Goal: Find specific page/section: Find specific page/section

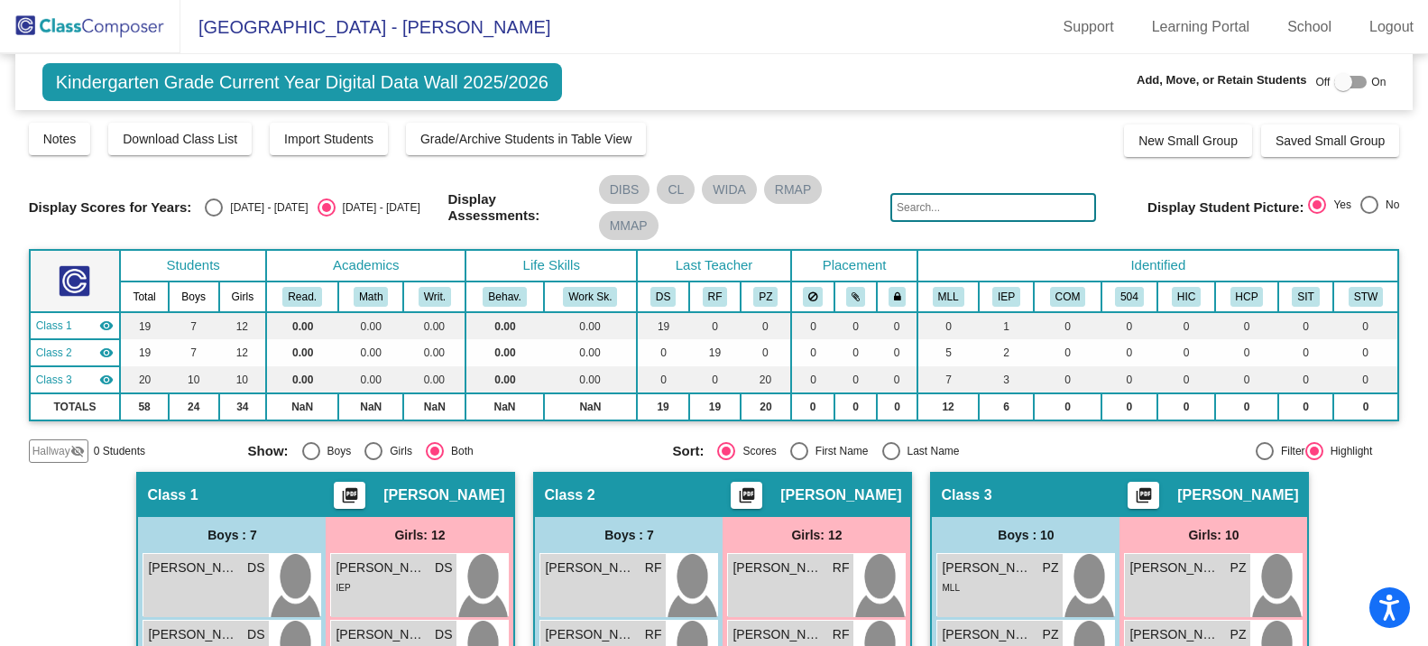
click at [53, 453] on span "Hallway" at bounding box center [51, 451] width 38 height 16
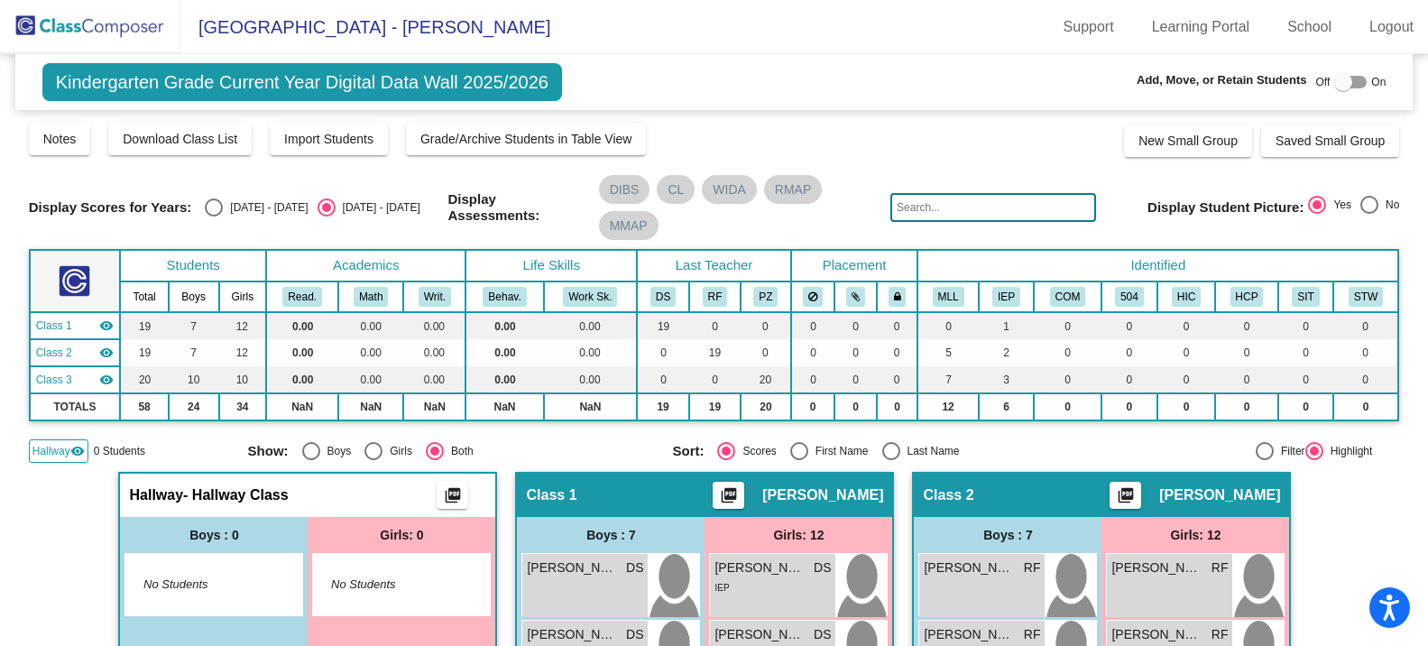
click at [1343, 69] on div "Kindergarten Grade Current Year Digital Data Wall 2025/2026 Add, Move, or Retai…" at bounding box center [714, 82] width 1398 height 56
click at [1340, 78] on div at bounding box center [1343, 82] width 18 height 18
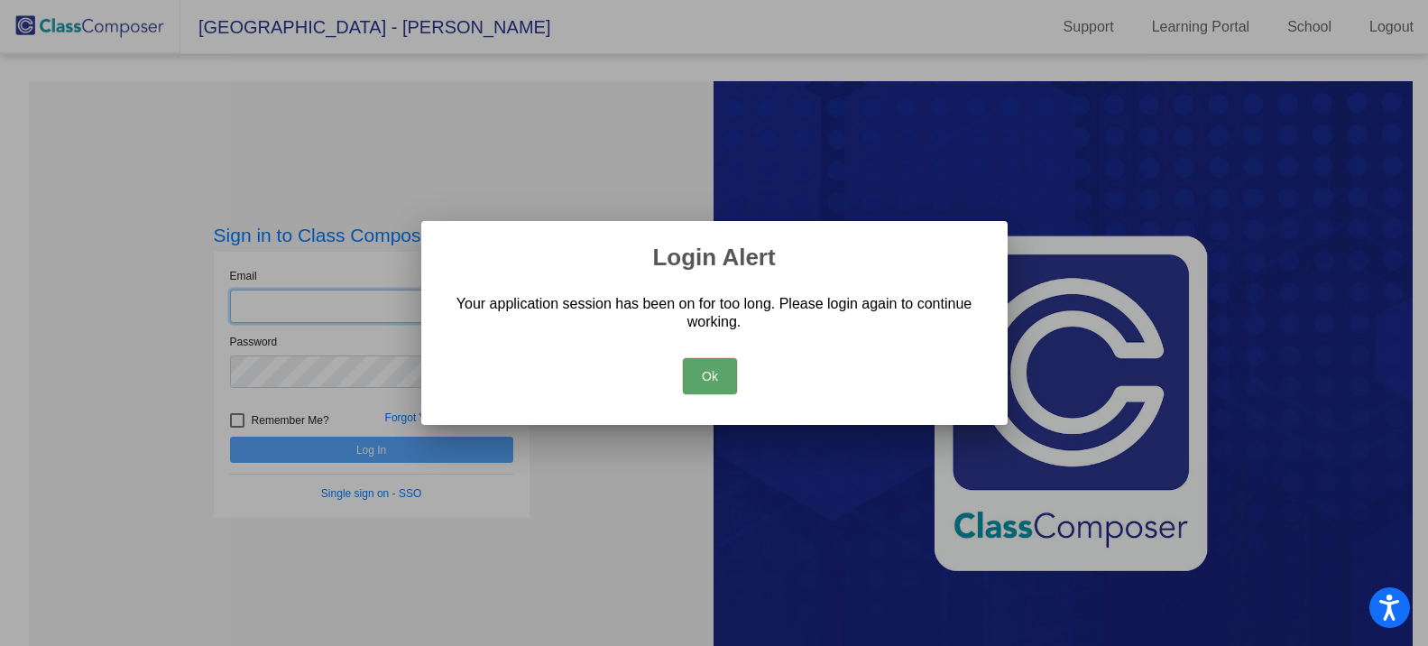
type input "[EMAIL_ADDRESS][DOMAIN_NAME]"
click at [712, 375] on button "Ok" at bounding box center [710, 376] width 54 height 36
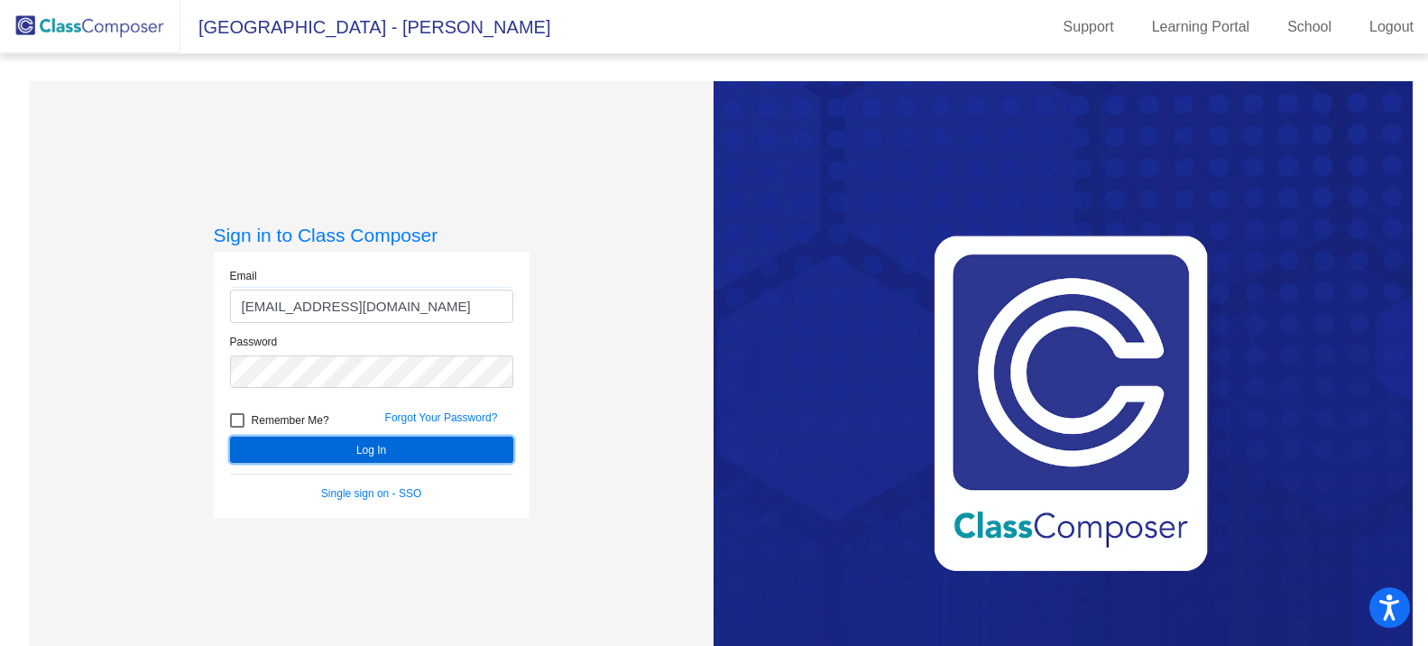
click at [338, 455] on button "Log In" at bounding box center [371, 449] width 283 height 26
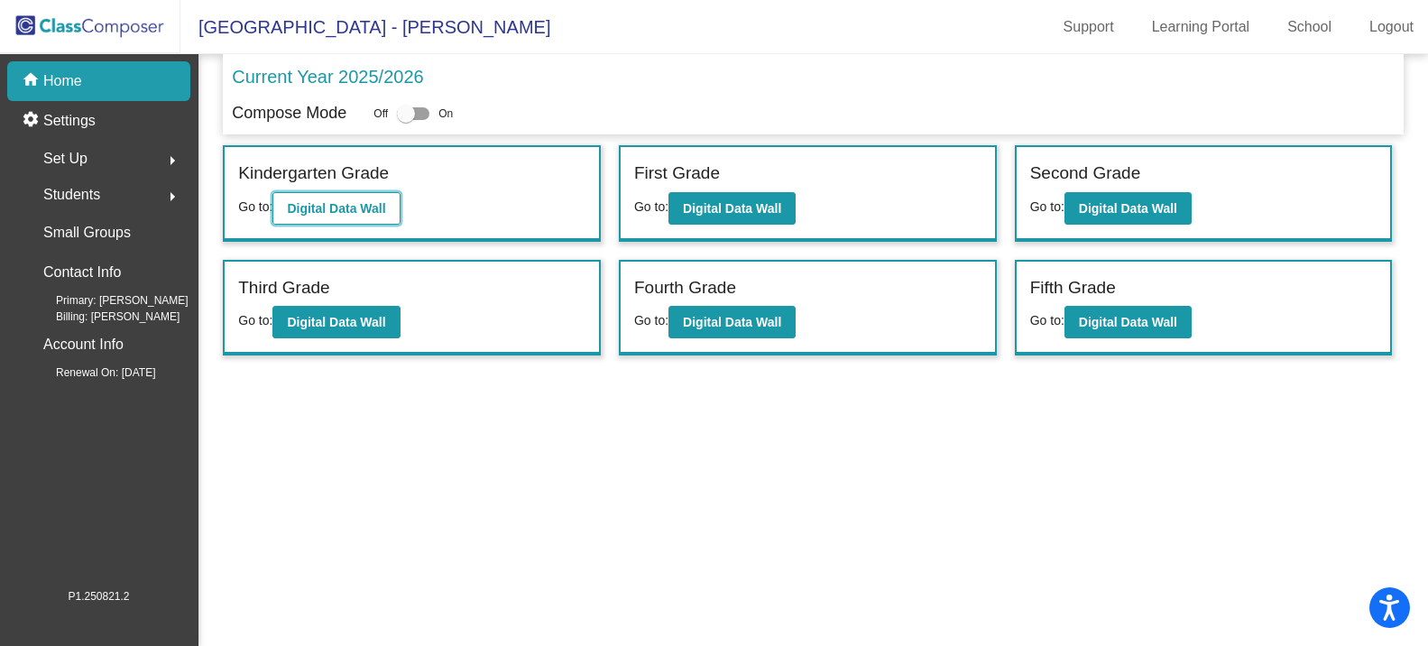
click at [337, 222] on button "Digital Data Wall" at bounding box center [335, 208] width 127 height 32
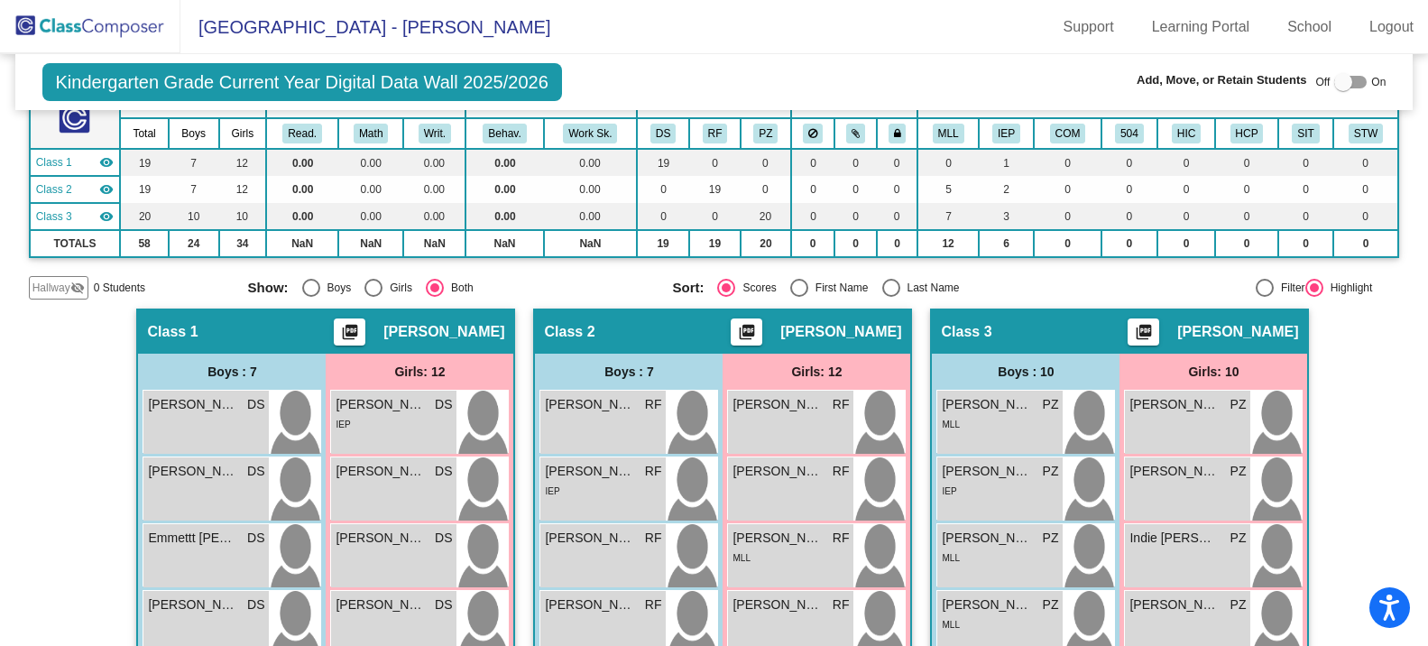
scroll to position [180, 0]
